Goal: Task Accomplishment & Management: Complete application form

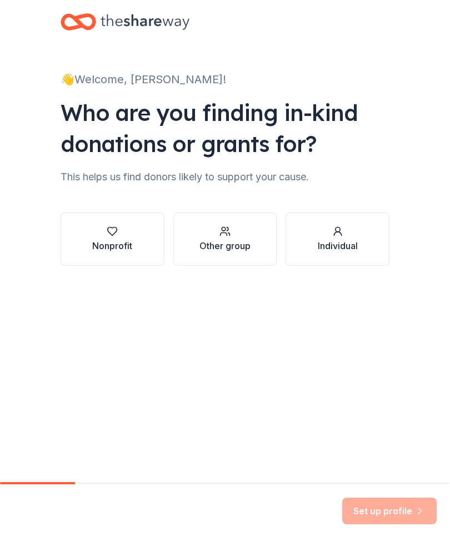
click at [111, 235] on icon "button" at bounding box center [112, 232] width 9 height 8
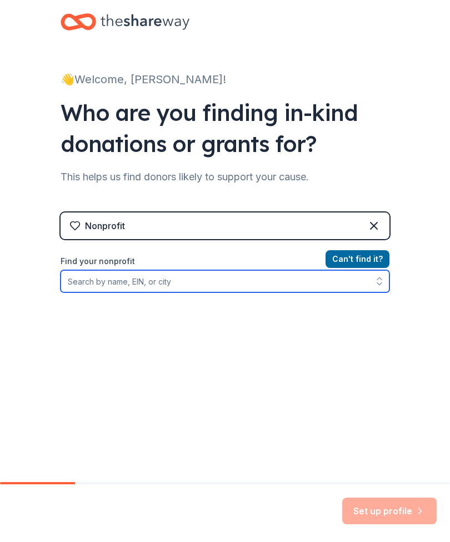
click at [80, 283] on input "Find your nonprofit" at bounding box center [224, 281] width 329 height 22
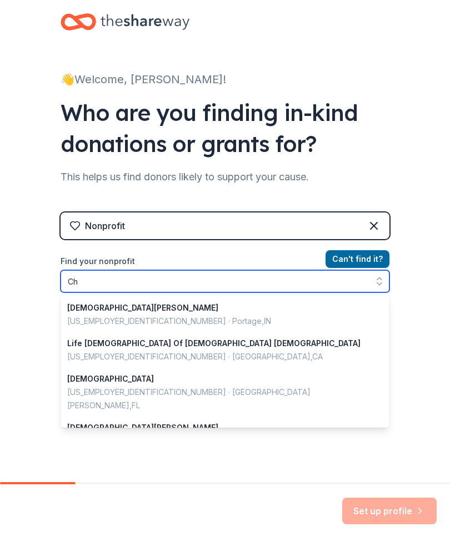
type input "C"
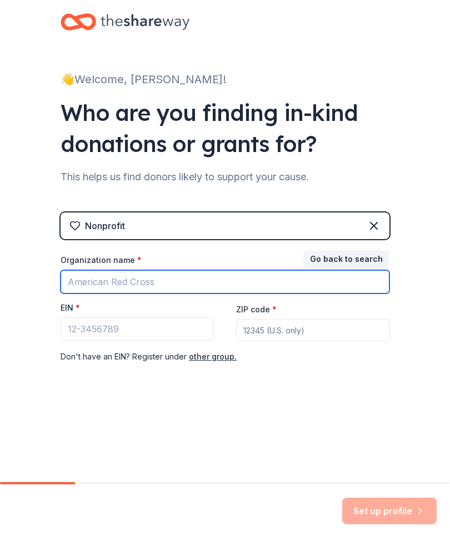
click at [64, 279] on input "Organization name *" at bounding box center [224, 281] width 329 height 23
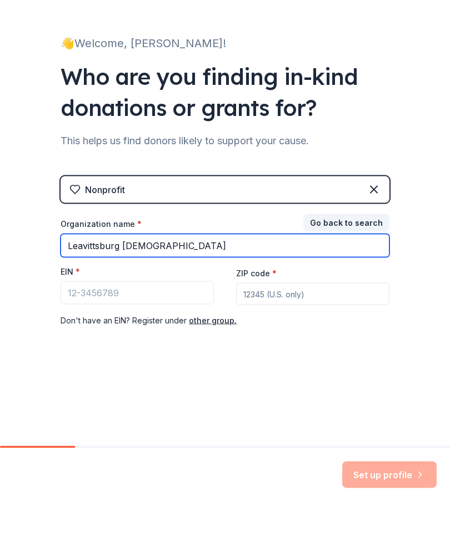
type input "Leavittsburg [DEMOGRAPHIC_DATA]"
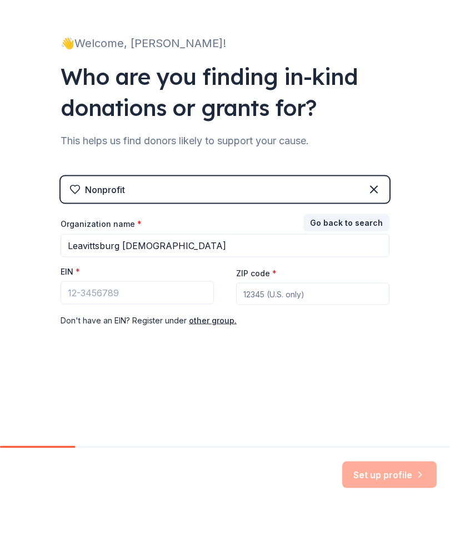
click at [272, 319] on input "ZIP code *" at bounding box center [312, 330] width 153 height 22
type input "44430"
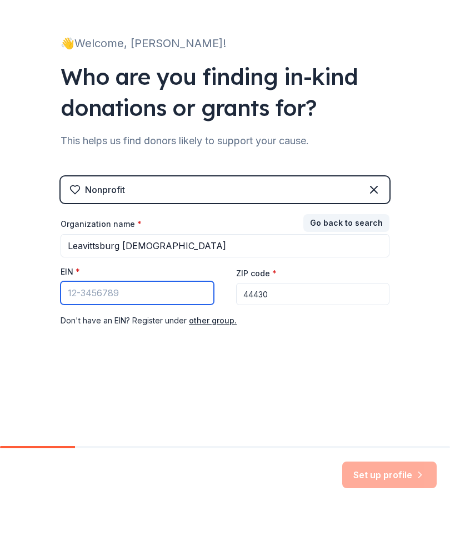
click at [68, 317] on input "EIN *" at bounding box center [136, 328] width 153 height 23
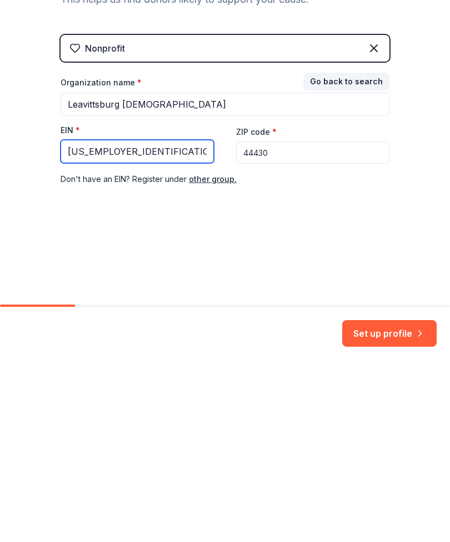
type input "[US_EMPLOYER_IDENTIFICATION_NUMBER]"
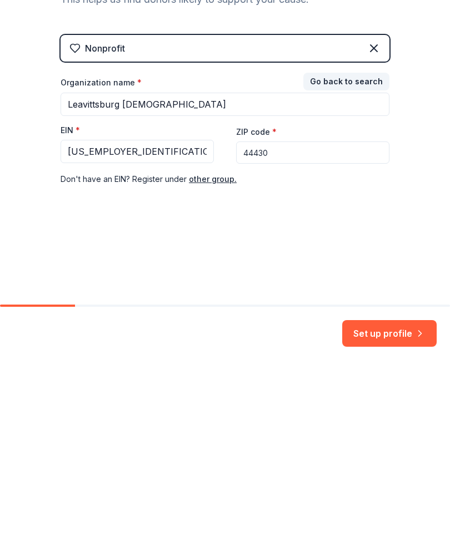
click at [371, 498] on button "Set up profile" at bounding box center [389, 511] width 94 height 27
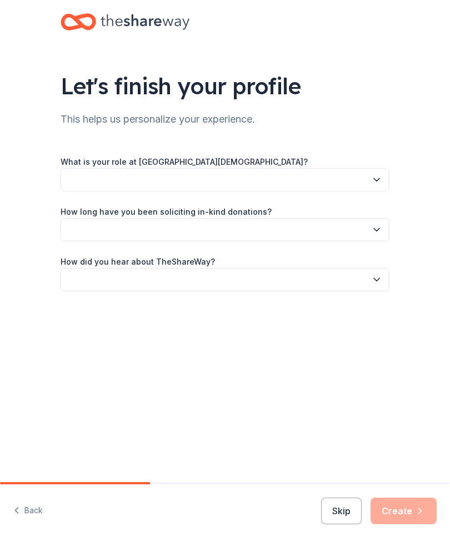
click at [374, 178] on icon "button" at bounding box center [376, 179] width 11 height 11
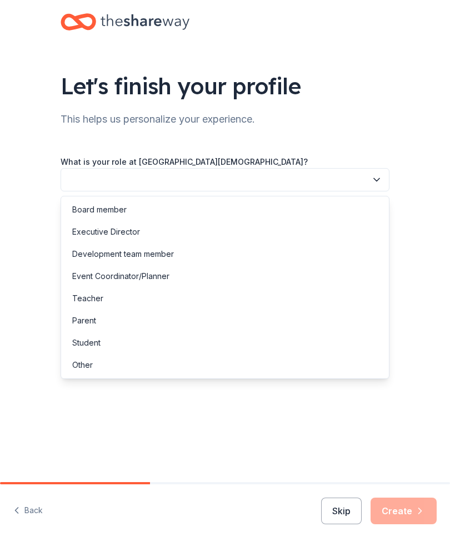
click at [88, 208] on div "Board member" at bounding box center [99, 209] width 54 height 13
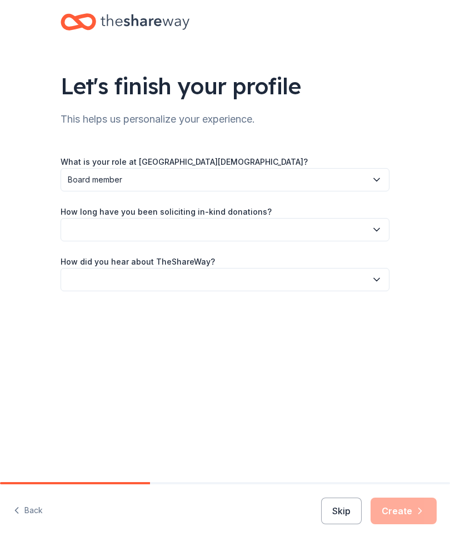
click at [376, 228] on icon "button" at bounding box center [376, 229] width 11 height 11
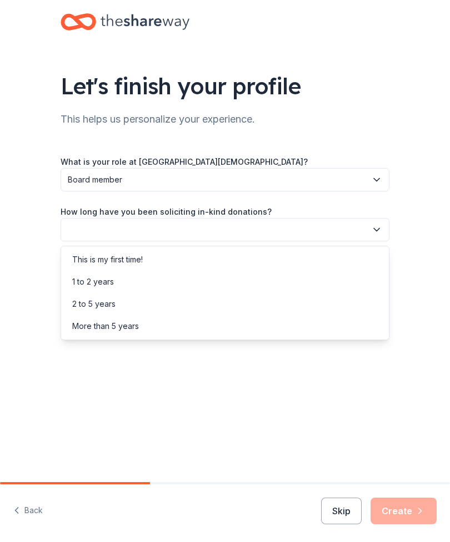
click at [88, 329] on div "More than 5 years" at bounding box center [105, 326] width 67 height 13
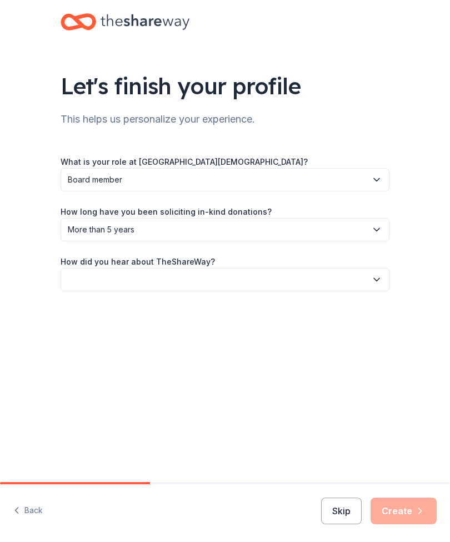
click at [70, 277] on button "button" at bounding box center [224, 279] width 329 height 23
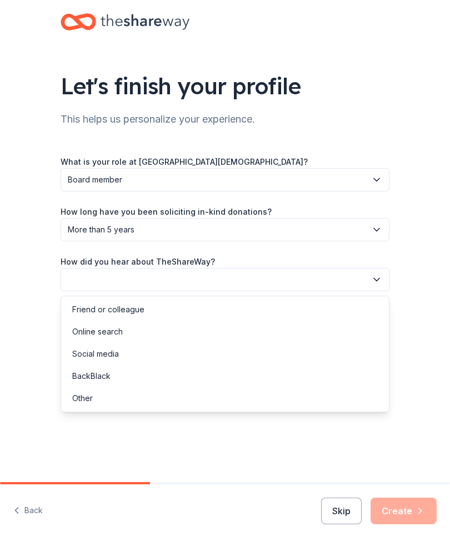
click at [89, 311] on div "Friend or colleague" at bounding box center [108, 309] width 72 height 13
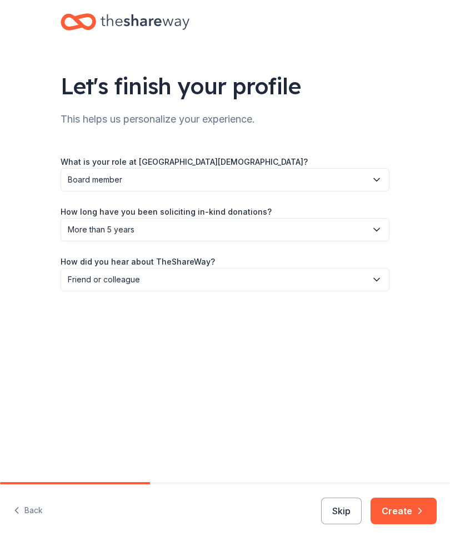
click at [405, 513] on button "Create" at bounding box center [403, 511] width 66 height 27
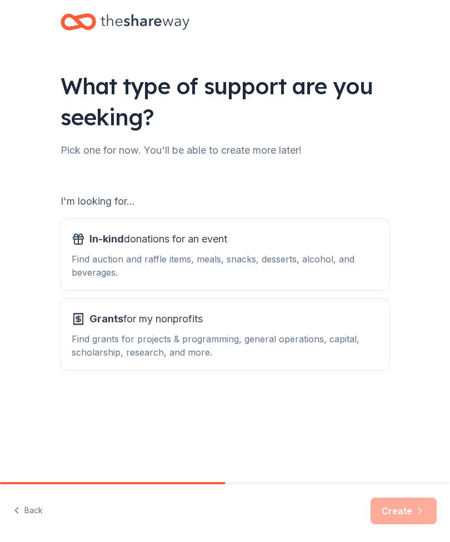
click at [98, 253] on div "Find auction and raffle items, meals, snacks, desserts, alcohol, and beverages." at bounding box center [225, 265] width 306 height 27
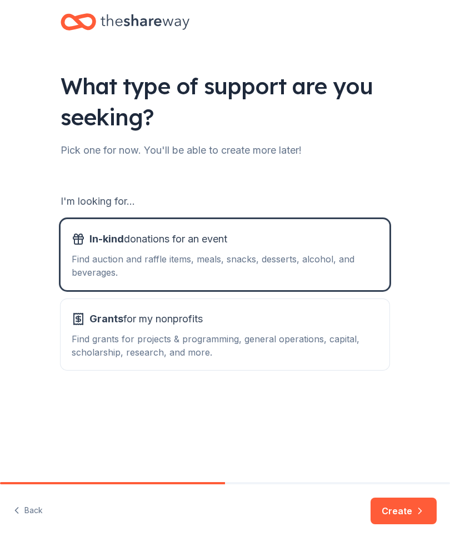
click at [398, 506] on button "Create" at bounding box center [403, 511] width 66 height 27
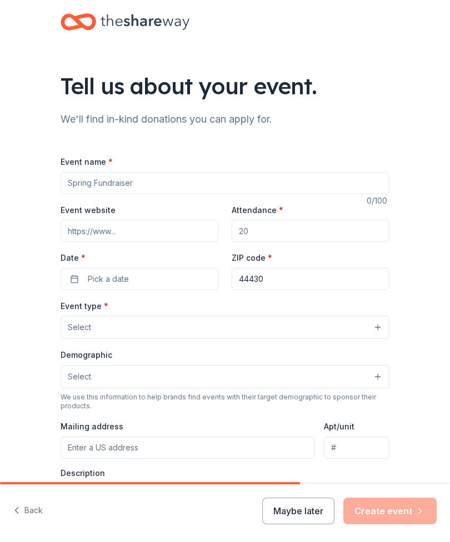
click at [138, 188] on input "Event name *" at bounding box center [224, 183] width 329 height 22
type input "Fall Outreach"
click at [72, 233] on input "Event website" at bounding box center [139, 231] width 158 height 22
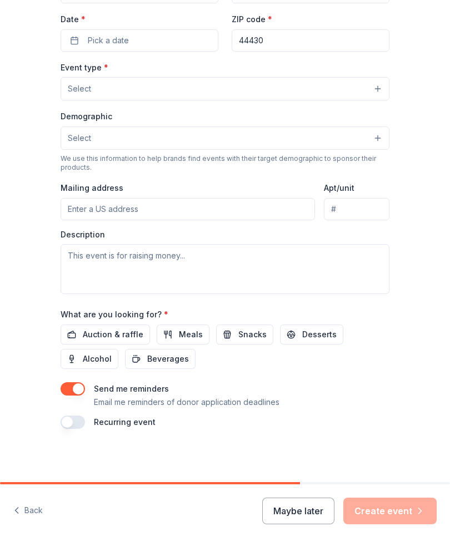
scroll to position [240, 0]
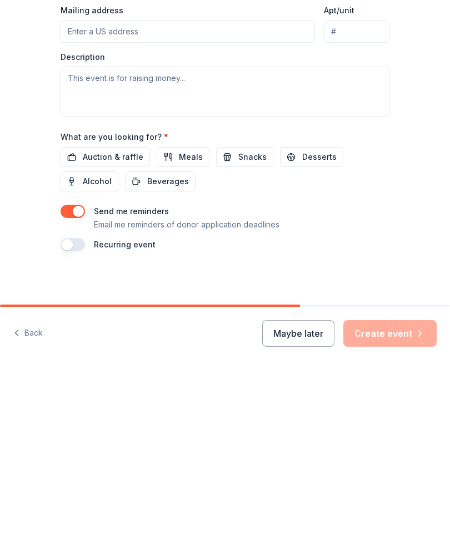
click at [313, 498] on button "Maybe later" at bounding box center [298, 511] width 72 height 27
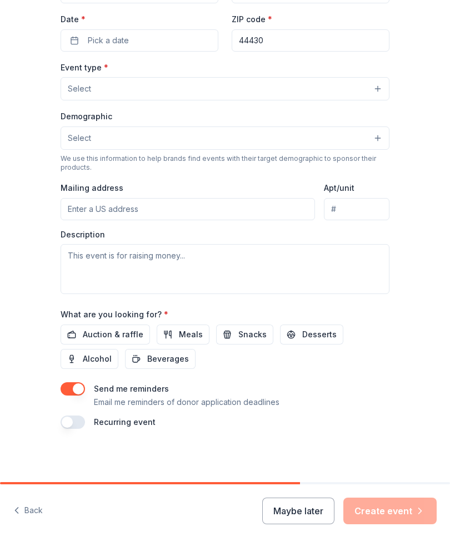
click at [295, 508] on button "Maybe later" at bounding box center [298, 511] width 72 height 27
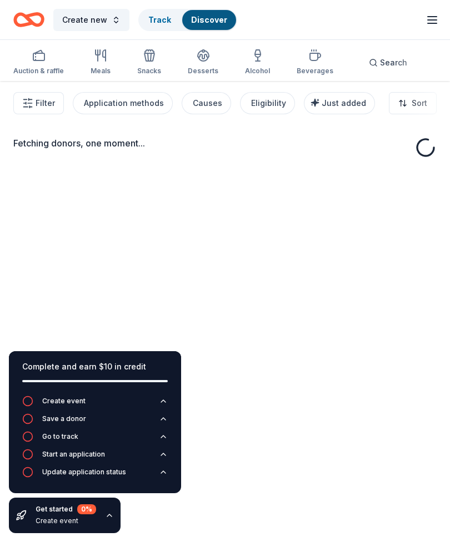
click at [420, 272] on div "Fetching donors, one moment..." at bounding box center [225, 352] width 450 height 542
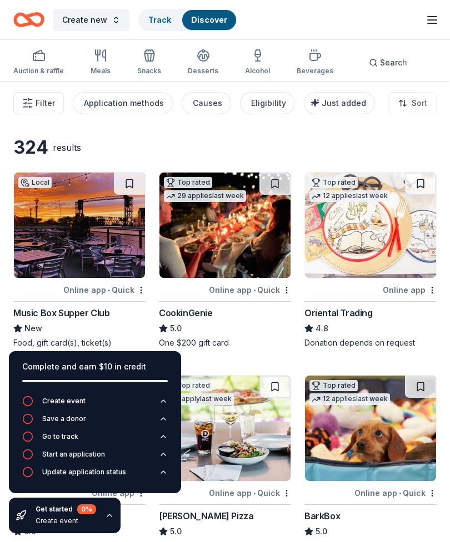
click at [144, 58] on icon "button" at bounding box center [149, 57] width 10 height 8
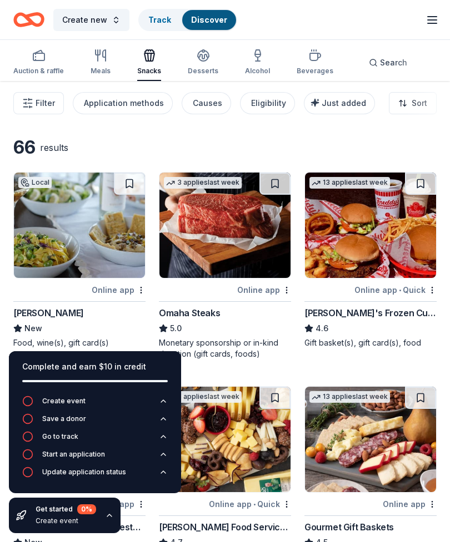
click at [193, 57] on div "button" at bounding box center [203, 55] width 31 height 13
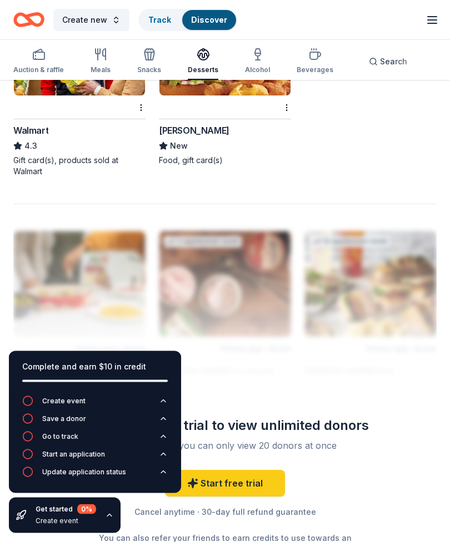
scroll to position [1466, 0]
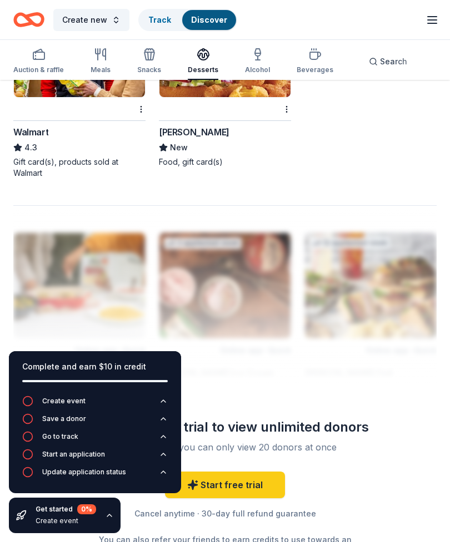
click at [34, 159] on div "Gift card(s), products sold at Walmart" at bounding box center [79, 167] width 132 height 22
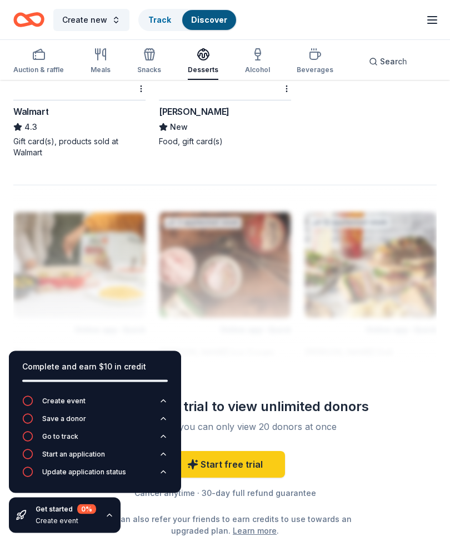
scroll to position [1539, 0]
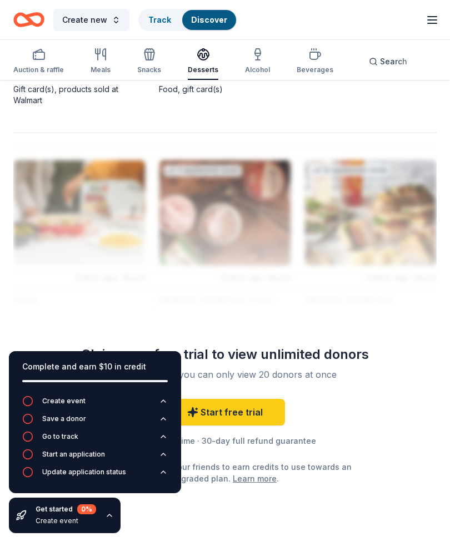
click at [257, 479] on link "Learn more" at bounding box center [255, 479] width 44 height 12
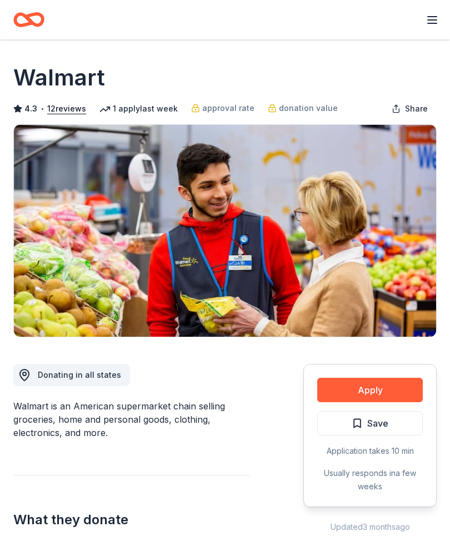
scroll to position [12, 0]
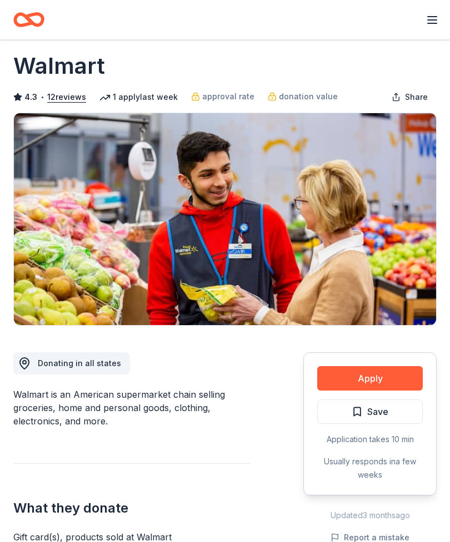
click at [357, 380] on button "Apply" at bounding box center [369, 378] width 105 height 24
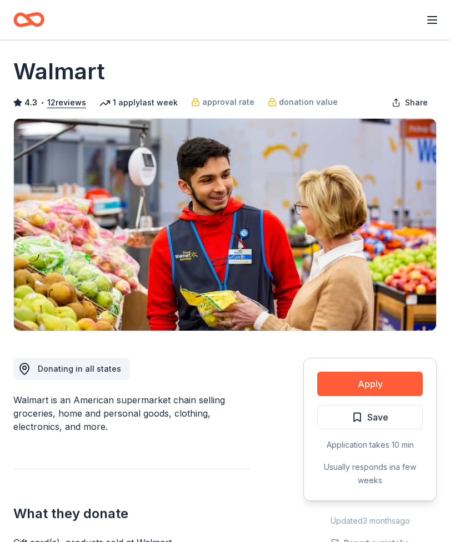
scroll to position [0, 0]
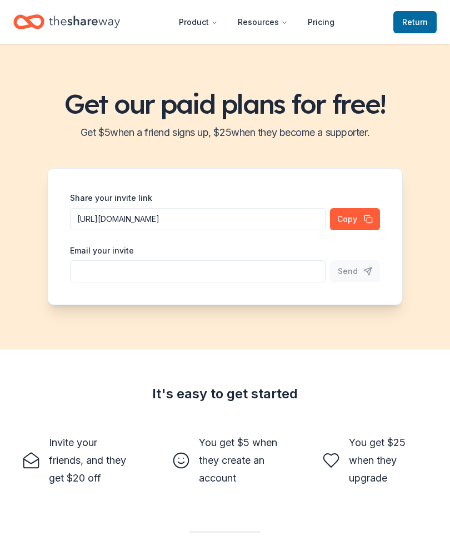
click at [315, 15] on link "Pricing" at bounding box center [321, 22] width 44 height 22
